Goal: Information Seeking & Learning: Compare options

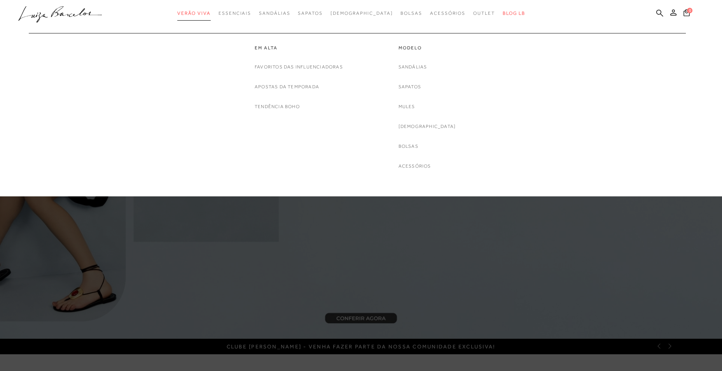
click at [211, 14] on span "Verão Viva" at bounding box center [193, 12] width 33 height 5
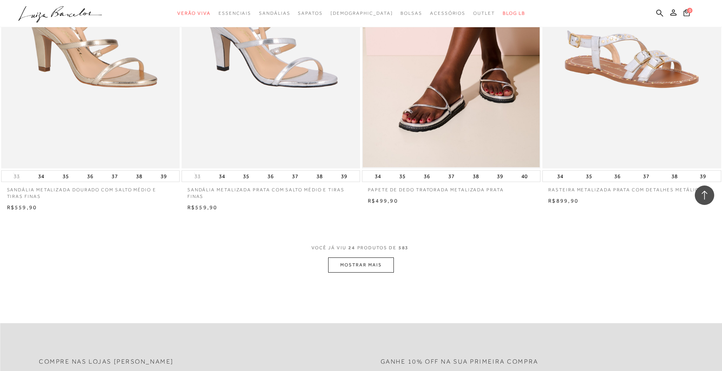
scroll to position [1789, 0]
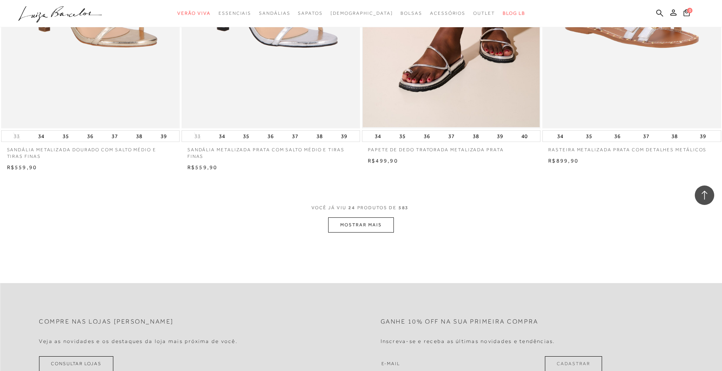
click at [371, 222] on button "MOSTRAR MAIS" at bounding box center [360, 224] width 65 height 15
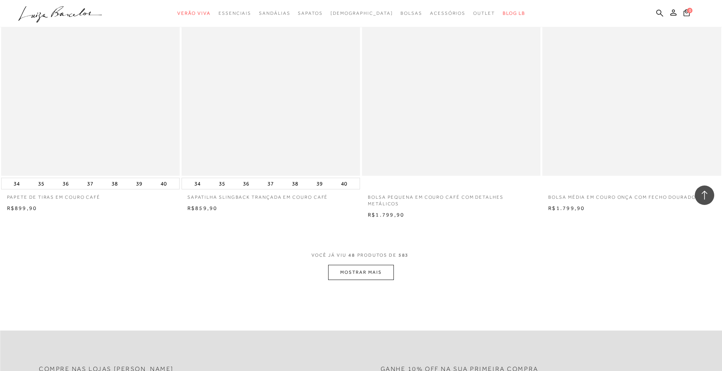
scroll to position [3655, 0]
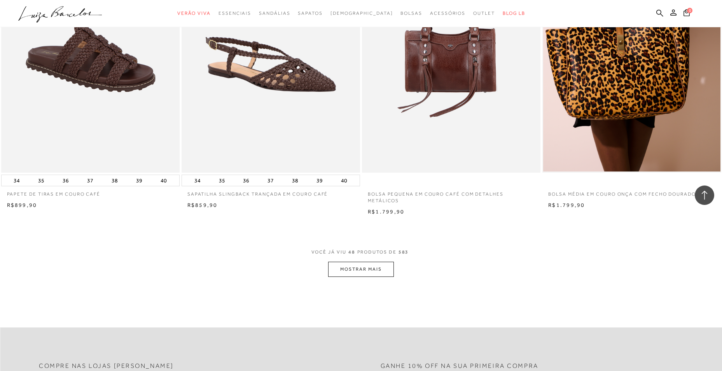
click at [362, 269] on button "MOSTRAR MAIS" at bounding box center [360, 269] width 65 height 15
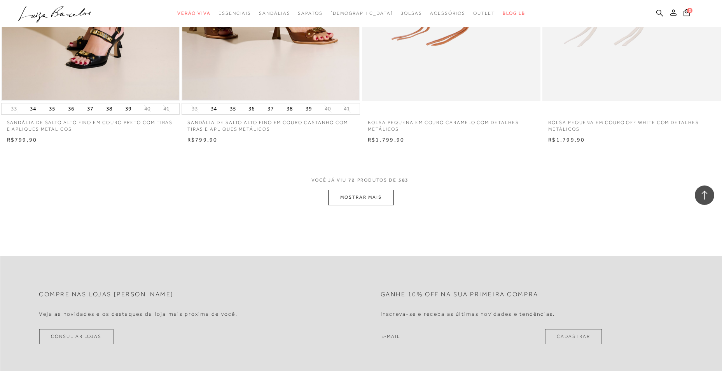
scroll to position [5638, 0]
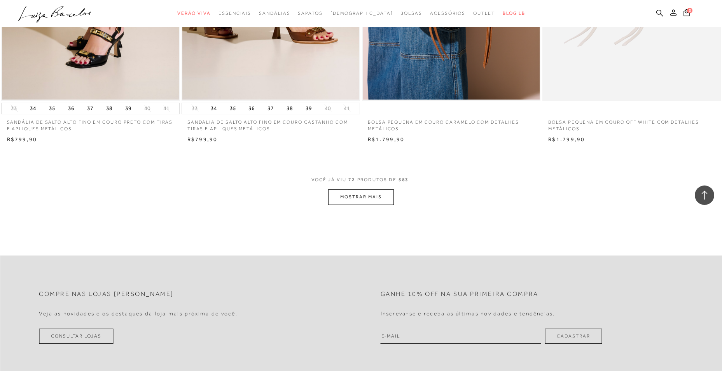
click at [378, 194] on button "MOSTRAR MAIS" at bounding box center [360, 196] width 65 height 15
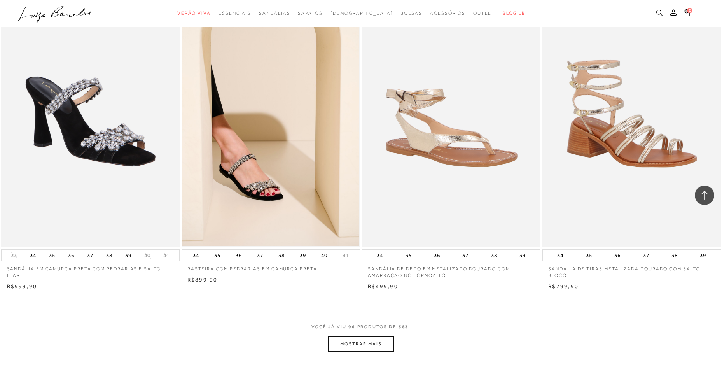
scroll to position [7543, 0]
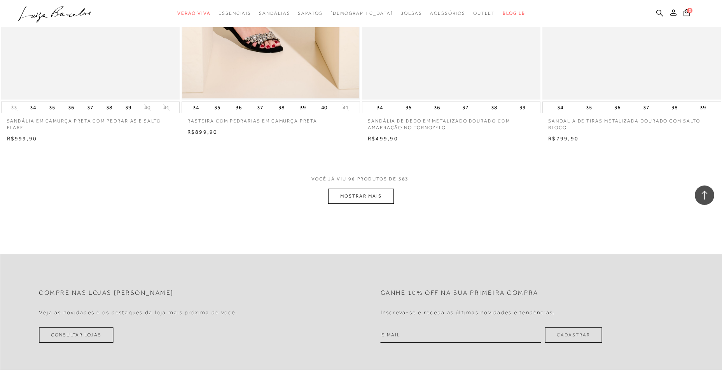
click at [374, 197] on button "MOSTRAR MAIS" at bounding box center [360, 196] width 65 height 15
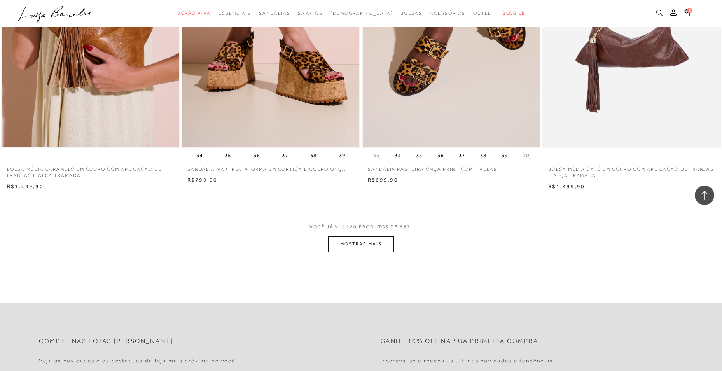
scroll to position [9409, 0]
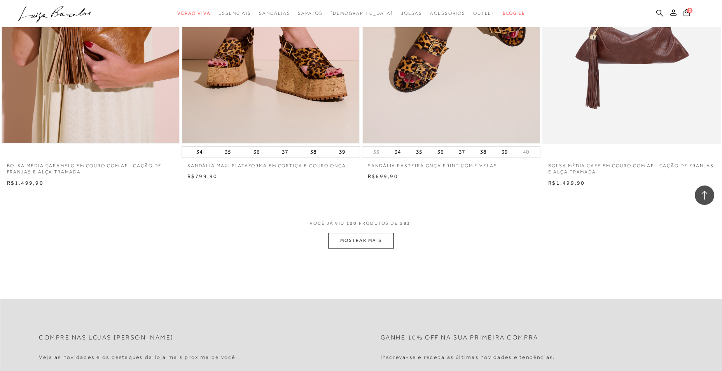
click at [350, 238] on button "MOSTRAR MAIS" at bounding box center [360, 240] width 65 height 15
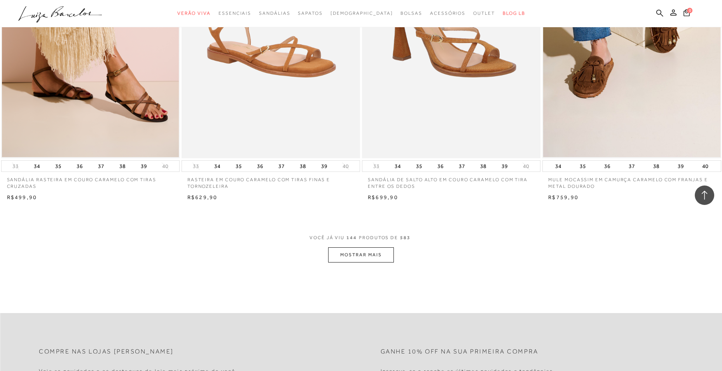
scroll to position [11314, 0]
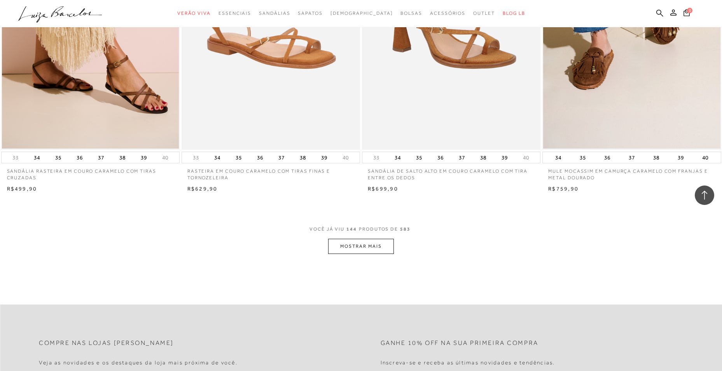
click at [364, 247] on button "MOSTRAR MAIS" at bounding box center [360, 246] width 65 height 15
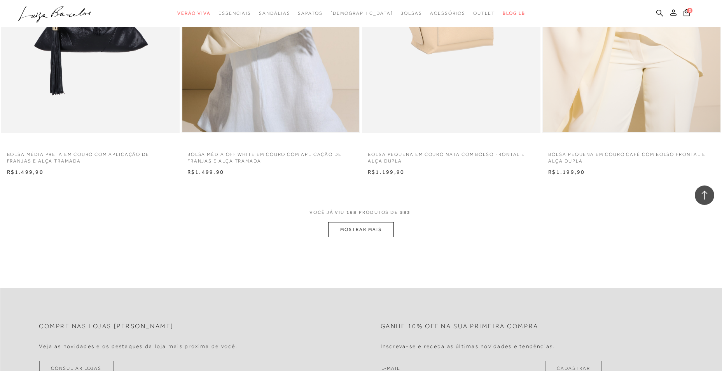
scroll to position [13258, 0]
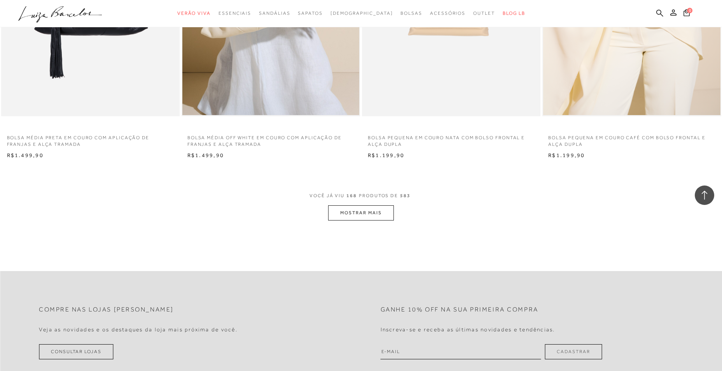
click at [358, 214] on button "MOSTRAR MAIS" at bounding box center [360, 212] width 65 height 15
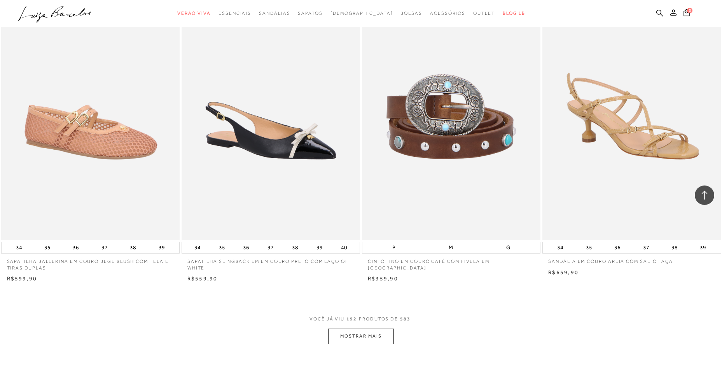
scroll to position [15086, 0]
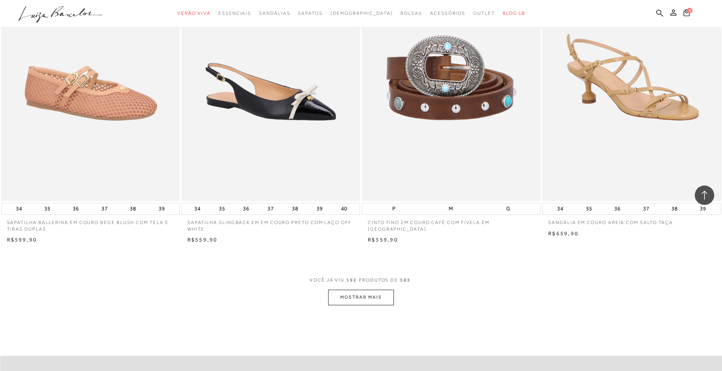
click at [342, 295] on button "MOSTRAR MAIS" at bounding box center [360, 297] width 65 height 15
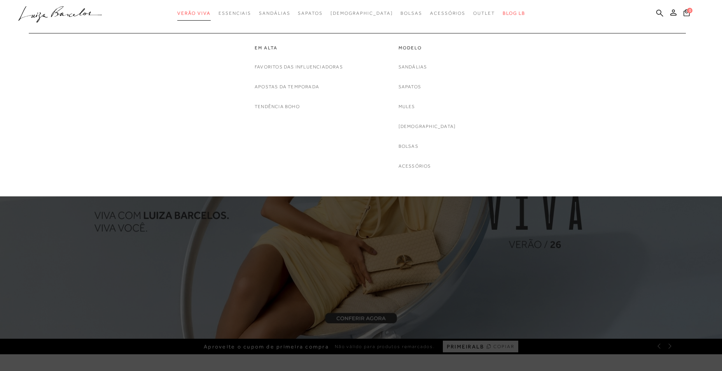
drag, startPoint x: 0, startPoint y: 0, endPoint x: 207, endPoint y: 12, distance: 207.6
click at [207, 12] on span "Verão Viva" at bounding box center [193, 12] width 33 height 5
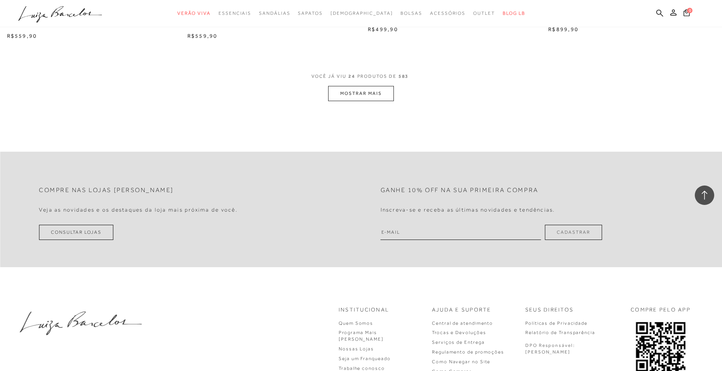
scroll to position [1912, 0]
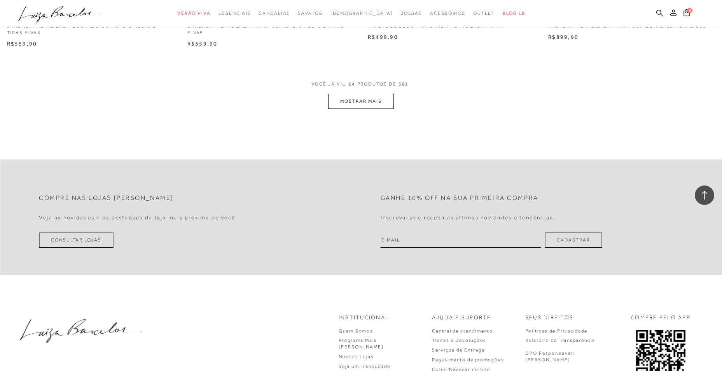
click at [360, 101] on button "MOSTRAR MAIS" at bounding box center [360, 101] width 65 height 15
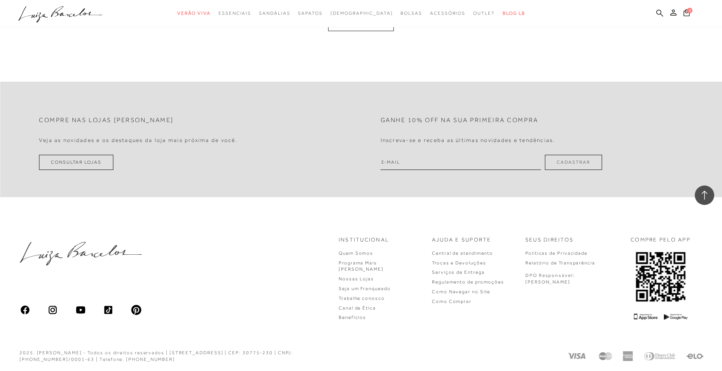
scroll to position [3823, 0]
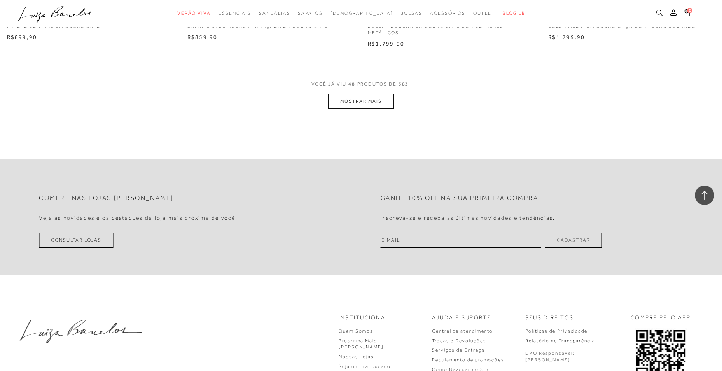
click at [358, 98] on button "MOSTRAR MAIS" at bounding box center [360, 101] width 65 height 15
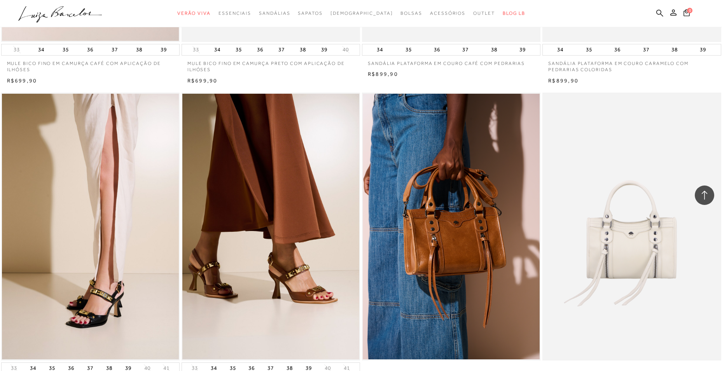
scroll to position [5650, 0]
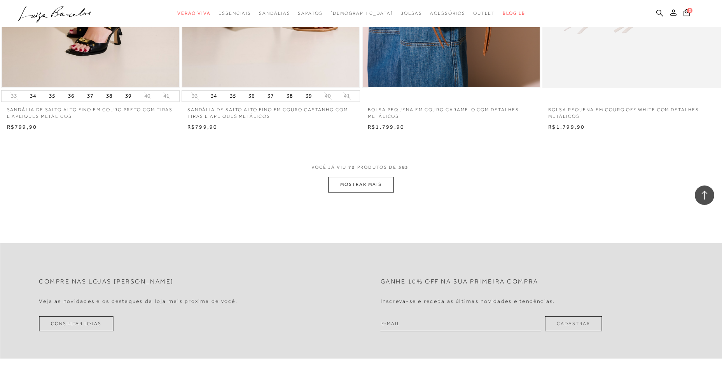
click at [350, 186] on button "MOSTRAR MAIS" at bounding box center [360, 184] width 65 height 15
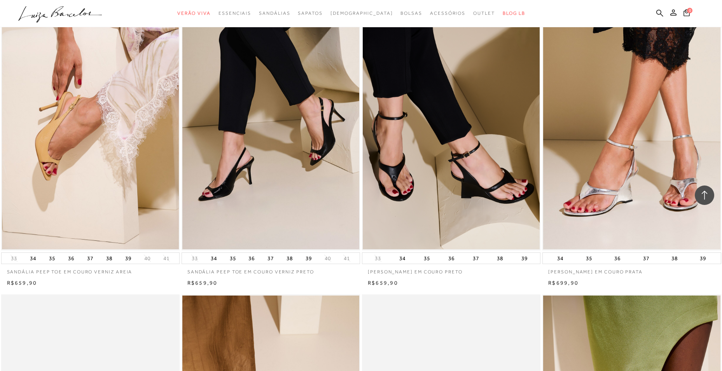
scroll to position [6739, 0]
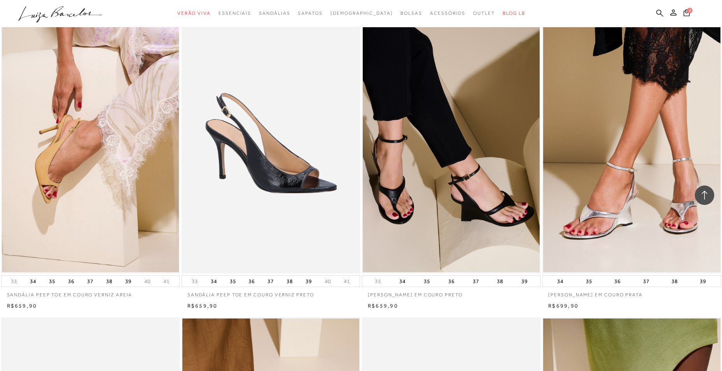
click at [240, 161] on img at bounding box center [271, 139] width 178 height 268
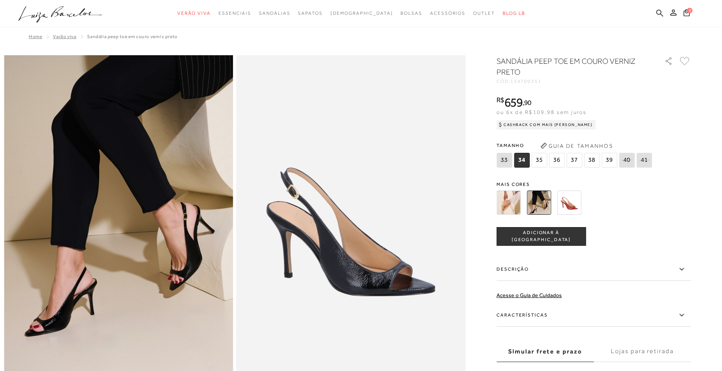
click at [510, 209] on img at bounding box center [509, 203] width 24 height 24
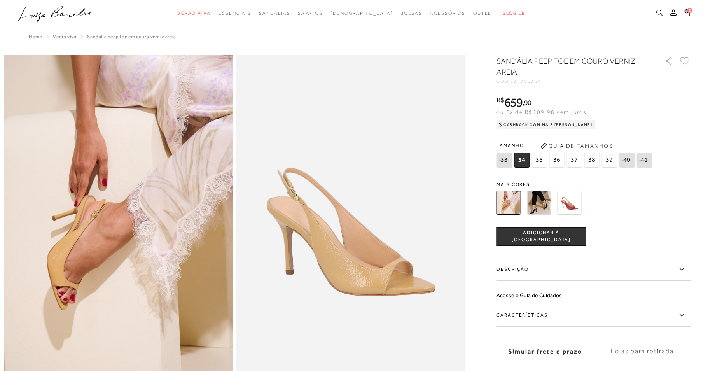
click at [572, 204] on img at bounding box center [569, 203] width 24 height 24
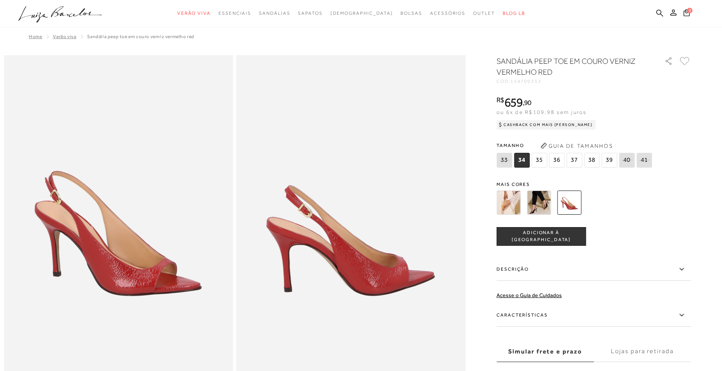
click at [514, 206] on img at bounding box center [509, 203] width 24 height 24
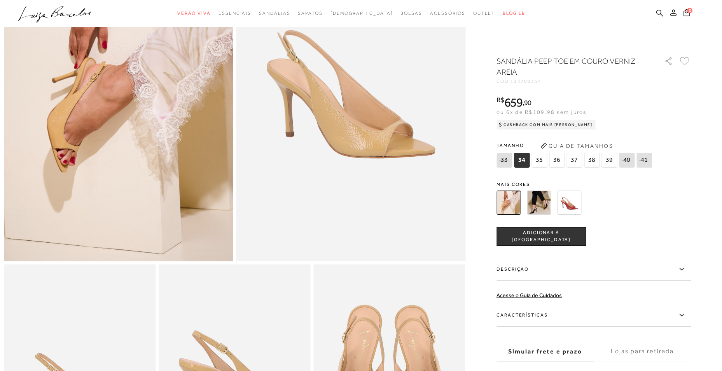
scroll to position [117, 0]
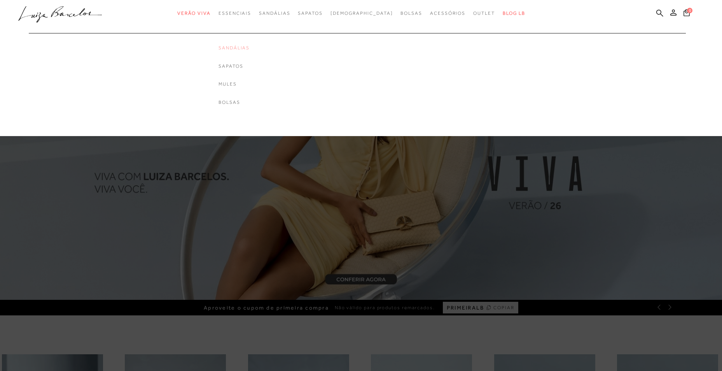
click at [250, 48] on link "Sandálias" at bounding box center [234, 48] width 31 height 7
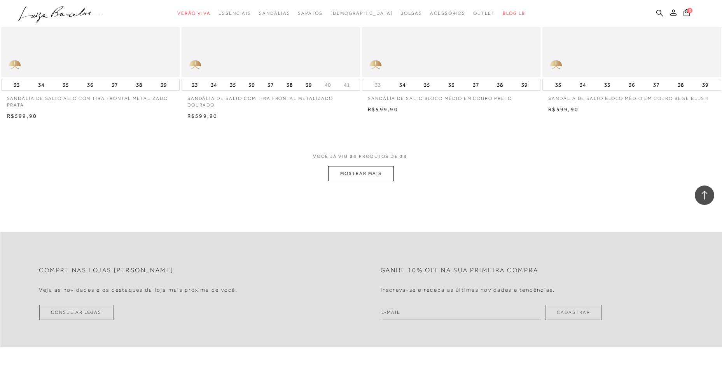
scroll to position [1866, 0]
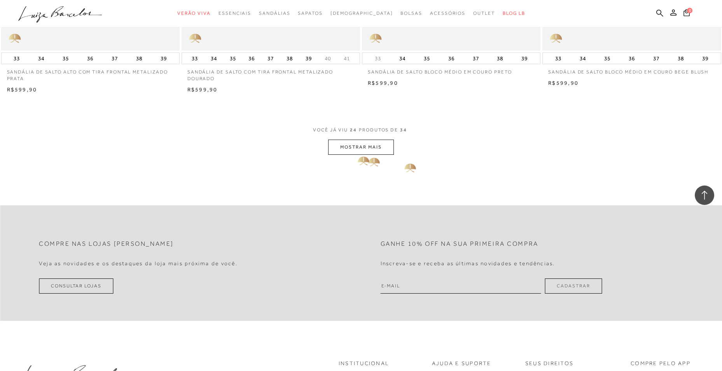
click at [360, 148] on button "MOSTRAR MAIS" at bounding box center [360, 147] width 65 height 15
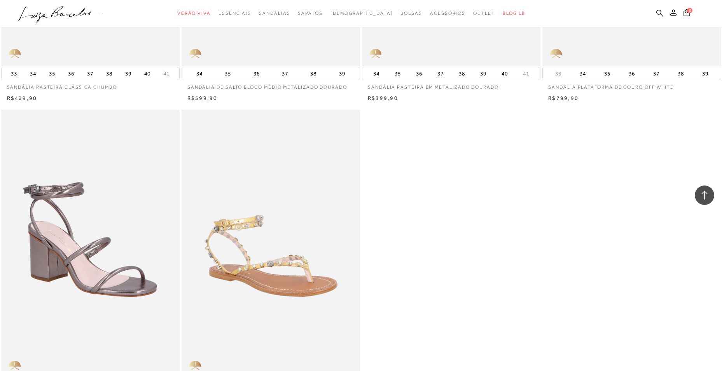
scroll to position [2488, 0]
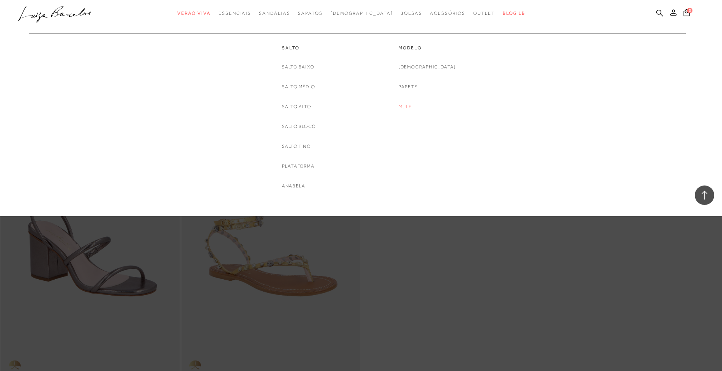
click at [412, 104] on link "Mule" at bounding box center [406, 107] width 14 height 8
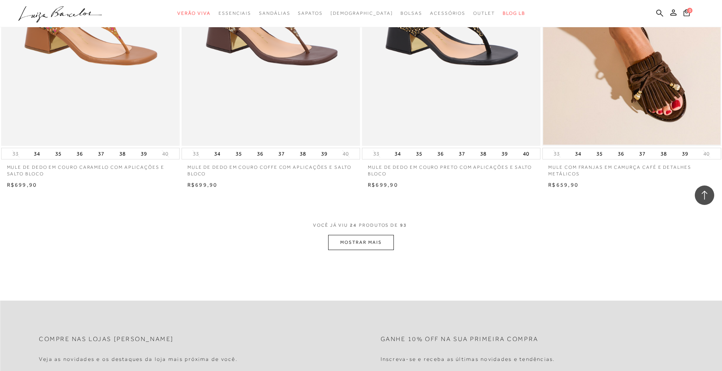
scroll to position [1827, 0]
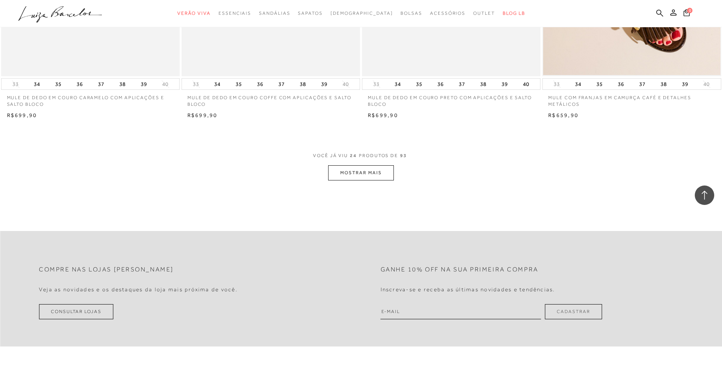
click at [371, 175] on button "MOSTRAR MAIS" at bounding box center [360, 172] width 65 height 15
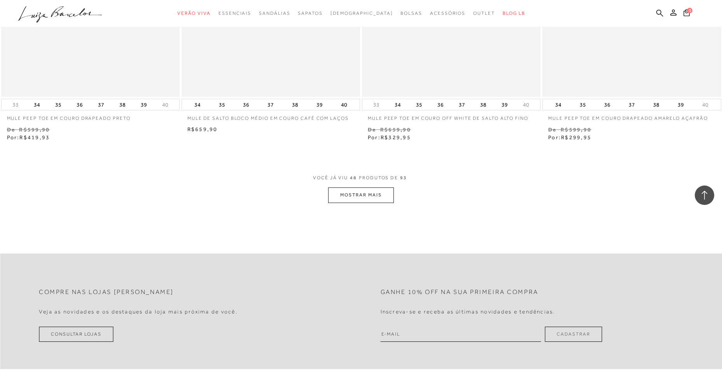
scroll to position [3733, 0]
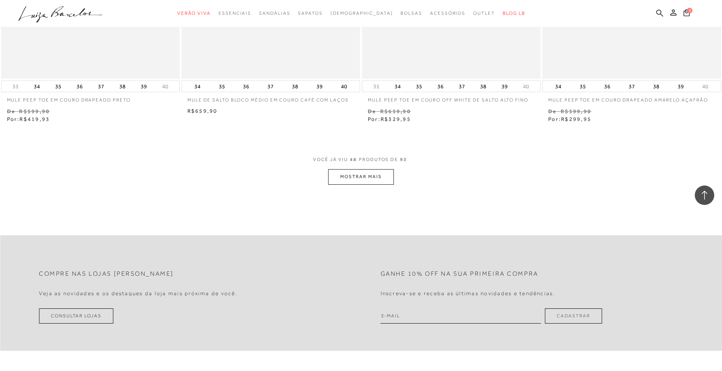
click at [346, 174] on button "MOSTRAR MAIS" at bounding box center [360, 176] width 65 height 15
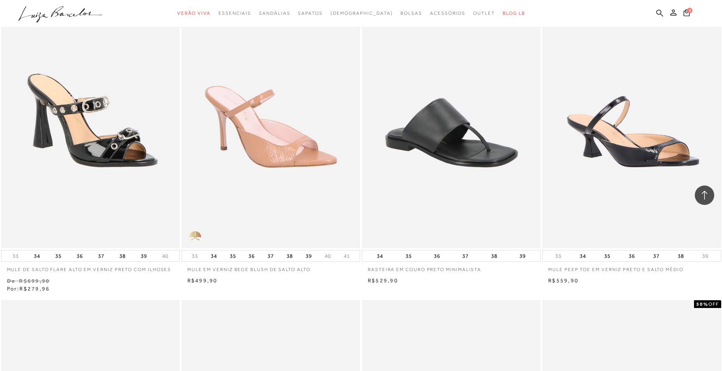
scroll to position [4899, 0]
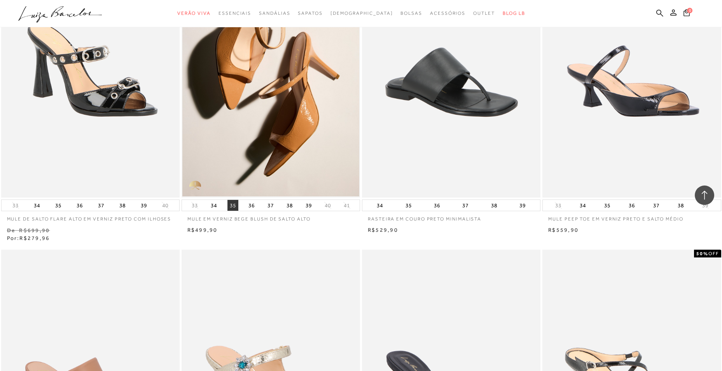
click at [231, 205] on button "35" at bounding box center [232, 205] width 11 height 11
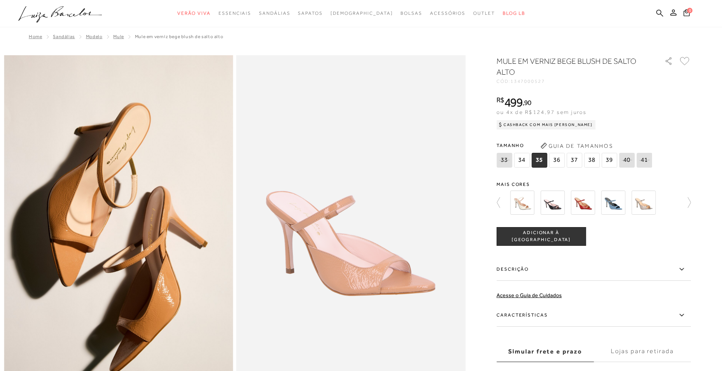
click at [521, 209] on img at bounding box center [522, 203] width 24 height 24
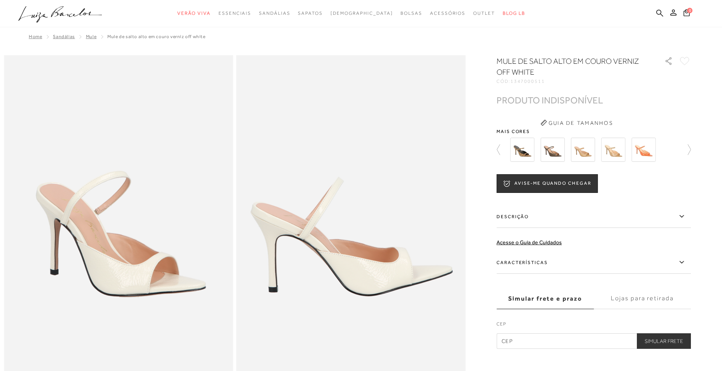
click at [584, 151] on img at bounding box center [583, 150] width 24 height 24
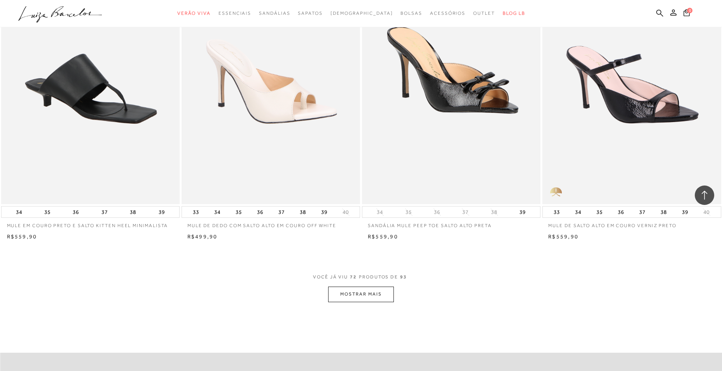
scroll to position [5521, 0]
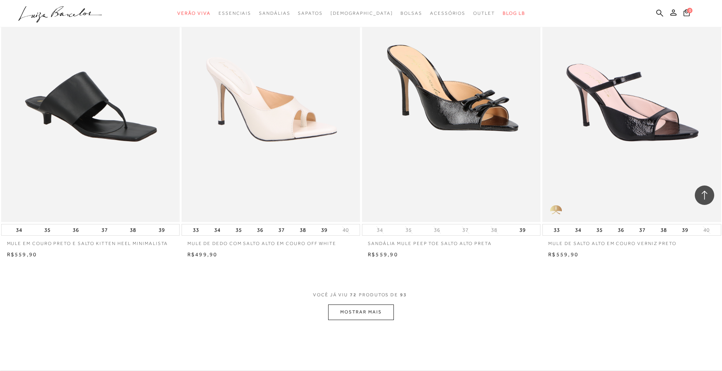
click at [357, 306] on button "MOSTRAR MAIS" at bounding box center [360, 311] width 65 height 15
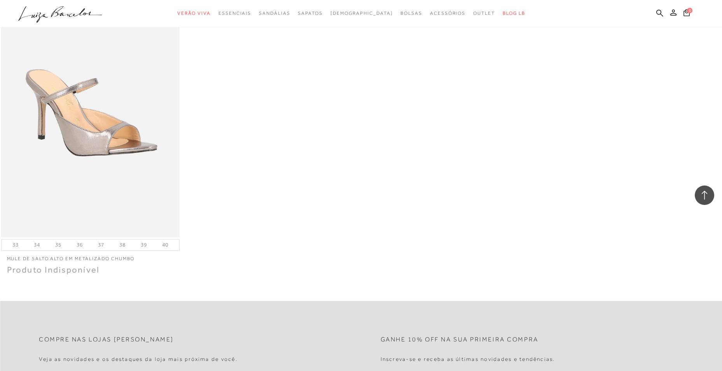
scroll to position [7271, 0]
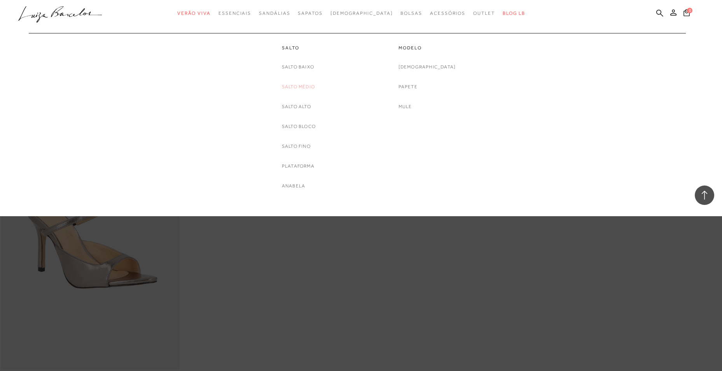
click at [295, 83] on link "Salto Médio" at bounding box center [298, 87] width 33 height 8
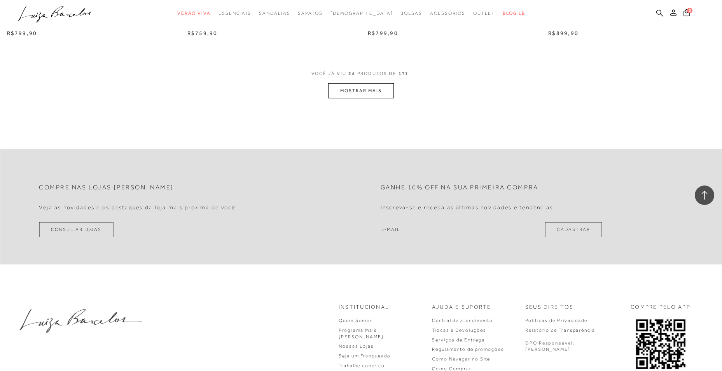
scroll to position [1944, 0]
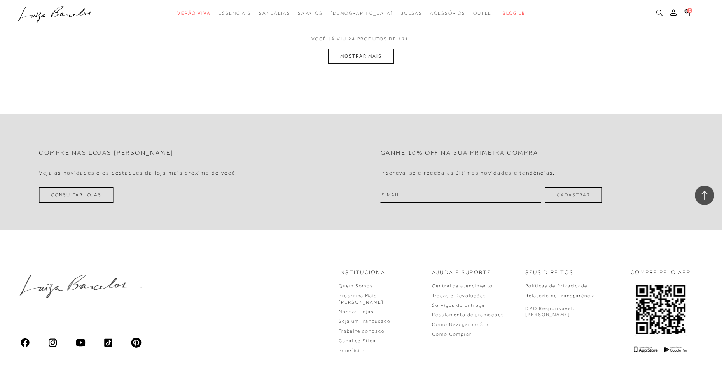
click at [377, 57] on button "MOSTRAR MAIS" at bounding box center [360, 56] width 65 height 15
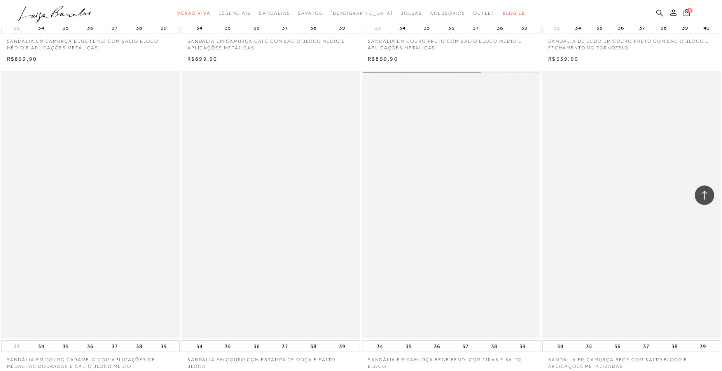
scroll to position [2216, 0]
